Goal: Task Accomplishment & Management: Complete application form

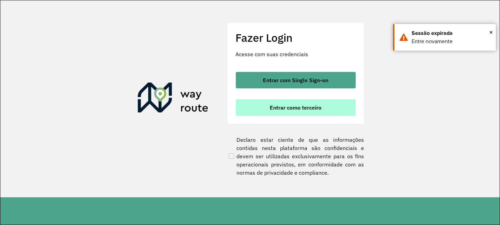
click at [285, 107] on span "Entrar como terceiro" at bounding box center [296, 107] width 52 height 5
click at [274, 114] on button "Entrar como terceiro" at bounding box center [296, 107] width 120 height 16
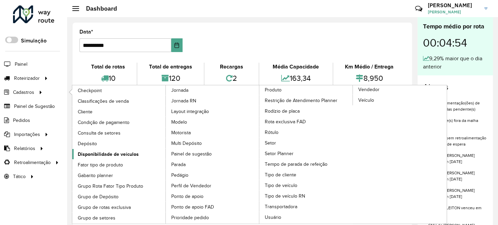
click at [104, 152] on span "Disponibilidade de veículos" at bounding box center [108, 154] width 61 height 7
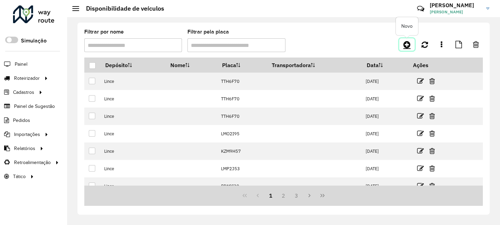
click at [409, 47] on icon at bounding box center [406, 44] width 7 height 8
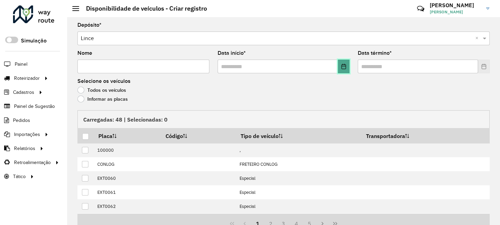
click at [342, 70] on button "Choose Date" at bounding box center [344, 67] width 12 height 14
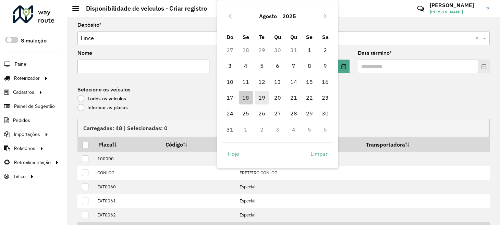
click at [260, 98] on span "19" at bounding box center [262, 98] width 14 height 14
type input "**********"
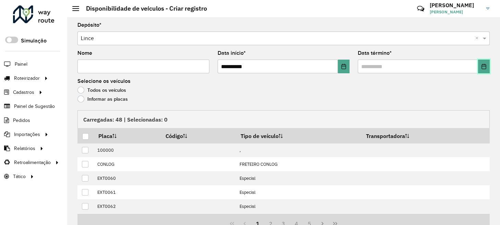
click at [481, 70] on button "Choose Date" at bounding box center [484, 67] width 12 height 14
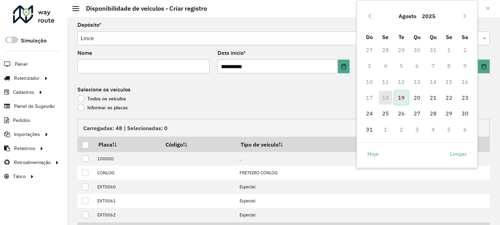
click at [401, 98] on span "19" at bounding box center [401, 98] width 14 height 14
type input "**********"
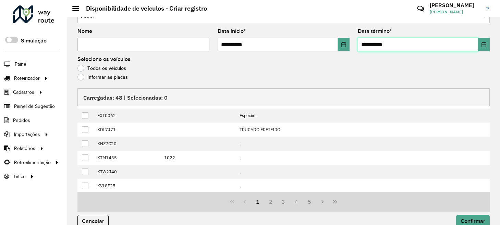
scroll to position [32, 0]
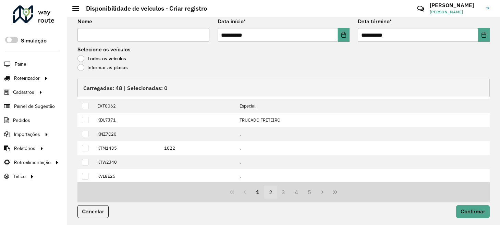
click at [271, 190] on button "2" at bounding box center [270, 192] width 13 height 13
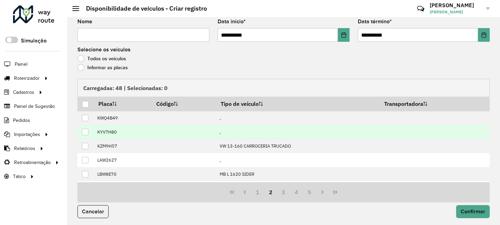
scroll to position [0, 0]
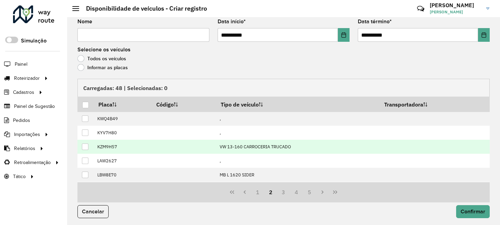
click at [86, 146] on div at bounding box center [85, 147] width 7 height 7
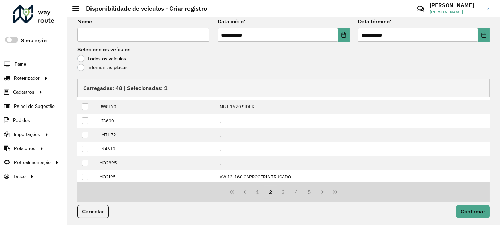
scroll to position [69, 0]
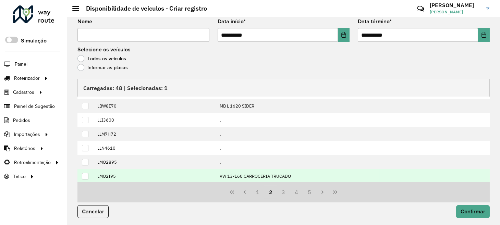
click at [86, 173] on div at bounding box center [85, 176] width 7 height 7
click at [288, 191] on button "3" at bounding box center [283, 192] width 13 height 13
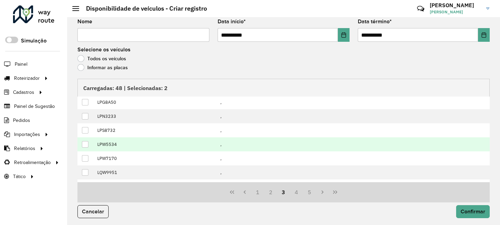
scroll to position [0, 0]
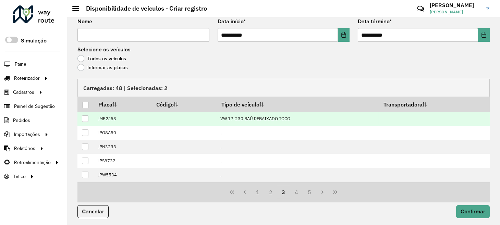
click at [84, 118] on div at bounding box center [85, 118] width 7 height 7
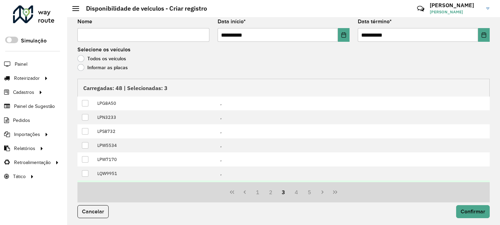
scroll to position [69, 0]
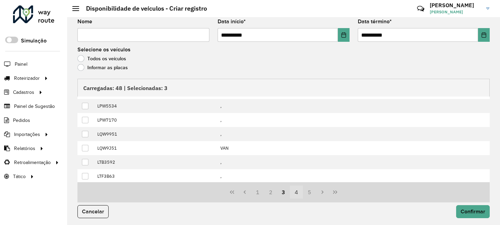
click at [297, 193] on button "4" at bounding box center [296, 192] width 13 height 13
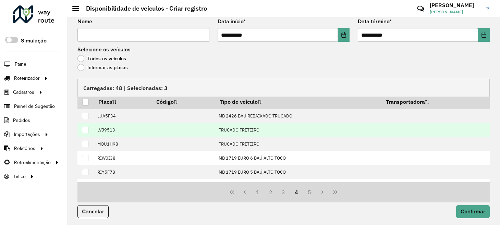
scroll to position [0, 0]
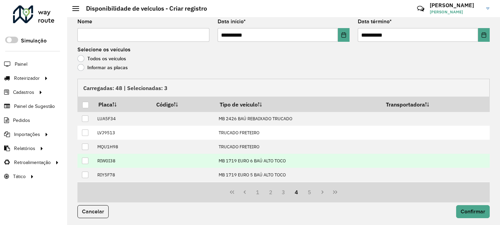
click at [85, 159] on div at bounding box center [85, 161] width 7 height 7
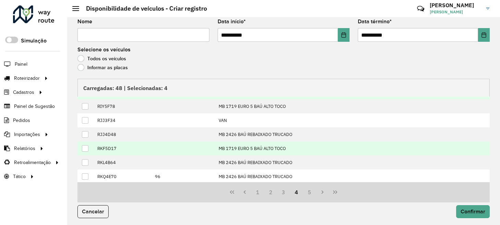
scroll to position [69, 0]
click at [84, 145] on div at bounding box center [85, 148] width 7 height 7
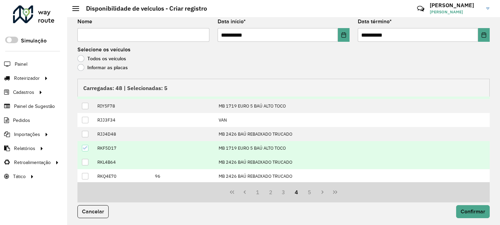
click at [84, 159] on div at bounding box center [85, 162] width 7 height 7
click at [312, 193] on button "5" at bounding box center [309, 192] width 13 height 13
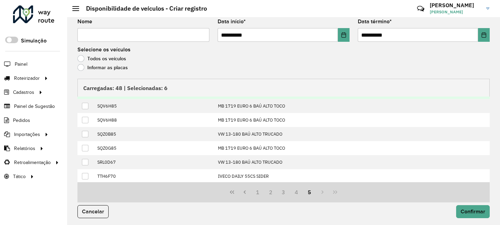
scroll to position [0, 0]
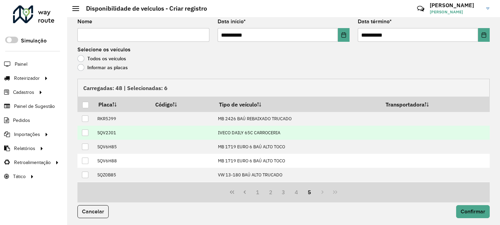
click at [87, 131] on div at bounding box center [85, 132] width 7 height 7
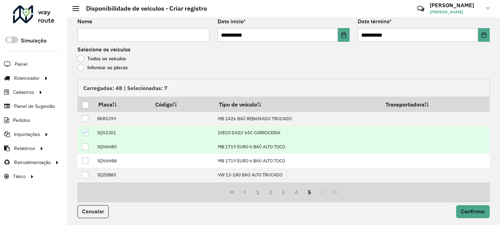
click at [85, 145] on div at bounding box center [85, 147] width 7 height 7
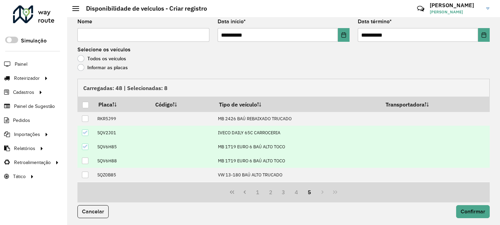
click at [84, 158] on div at bounding box center [85, 161] width 7 height 7
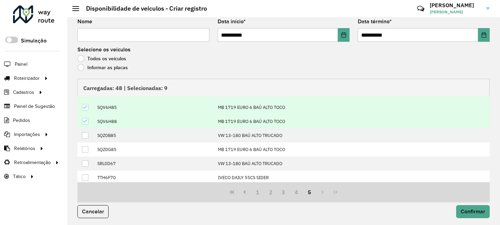
scroll to position [41, 0]
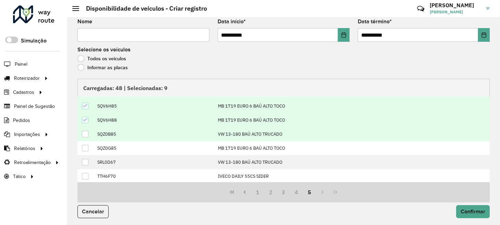
click at [87, 132] on div at bounding box center [85, 134] width 7 height 7
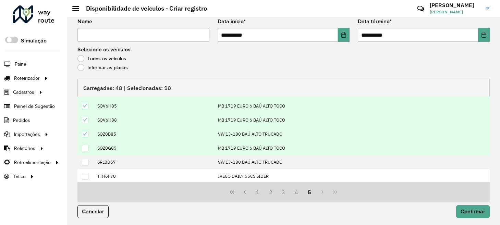
click at [85, 145] on div at bounding box center [85, 148] width 7 height 7
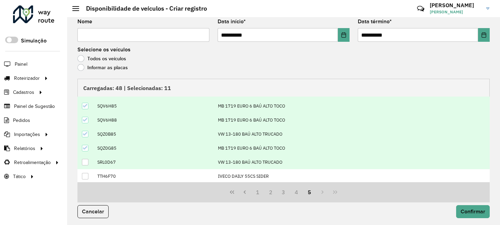
click at [86, 159] on div at bounding box center [85, 162] width 7 height 7
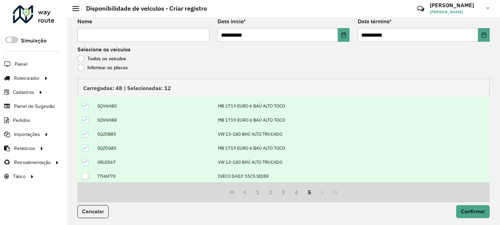
click at [84, 170] on td at bounding box center [85, 176] width 16 height 14
click at [84, 175] on div at bounding box center [85, 176] width 7 height 7
click at [469, 210] on span "Confirmar" at bounding box center [472, 212] width 25 height 6
